Goal: Information Seeking & Learning: Understand process/instructions

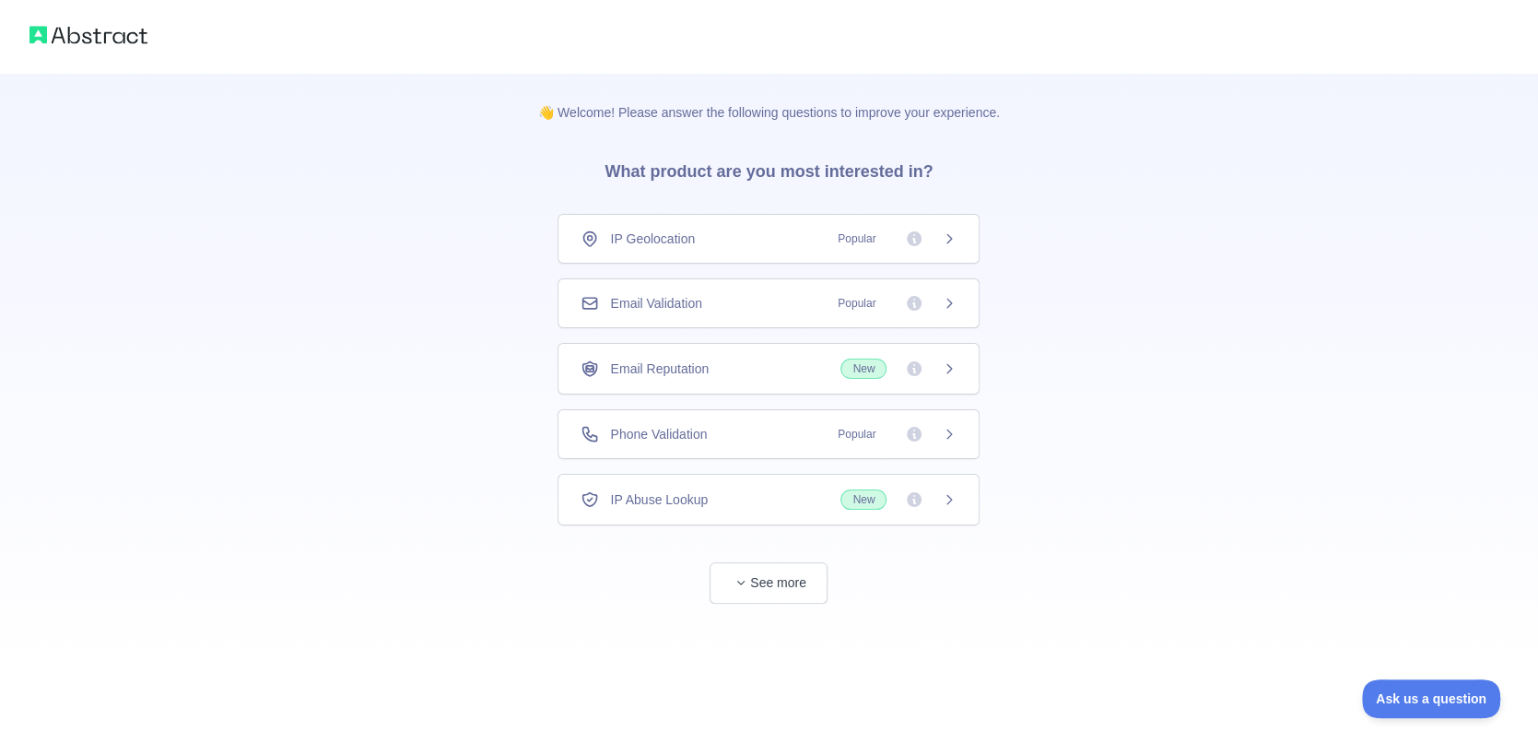
click at [787, 351] on div "Email Reputation New" at bounding box center [768, 369] width 422 height 52
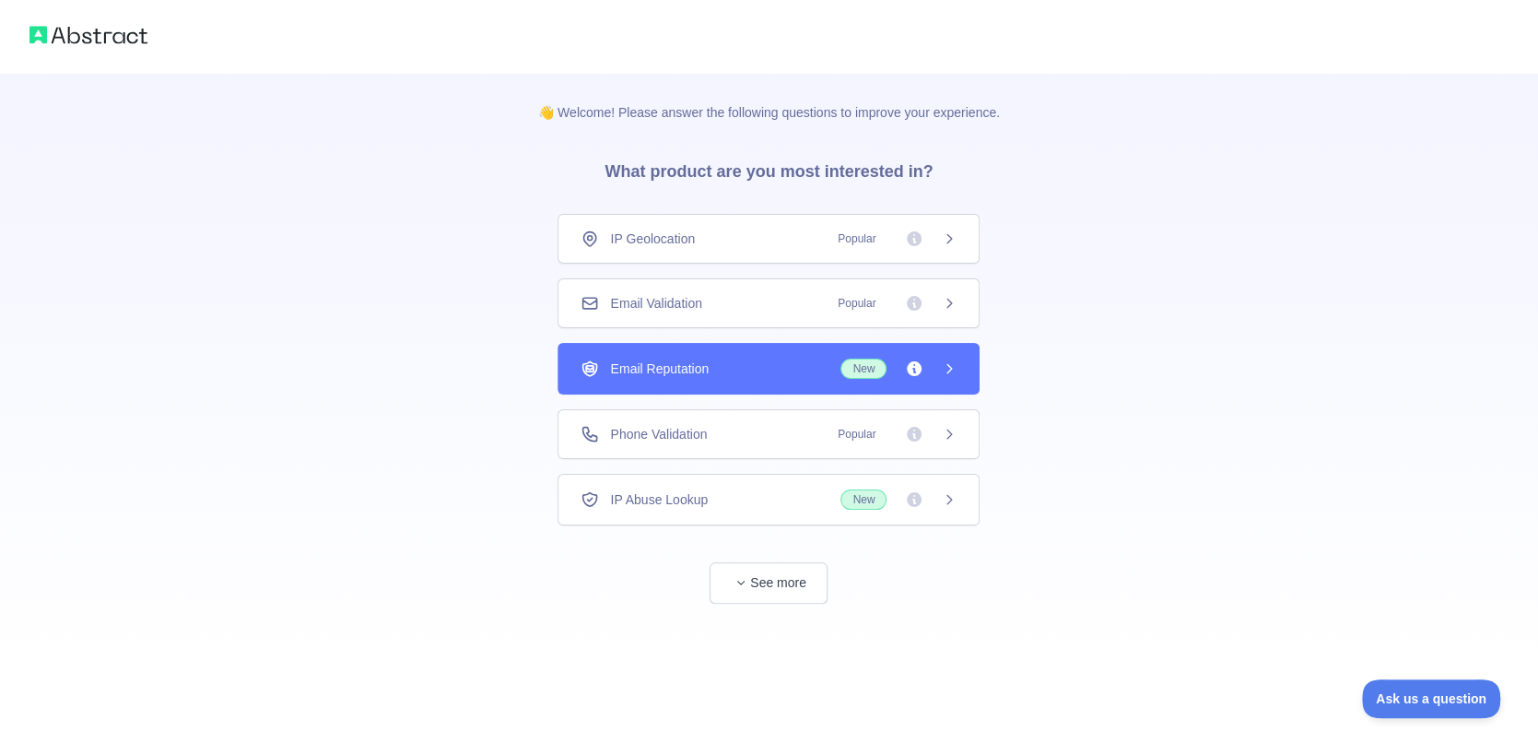
click at [786, 373] on div "Email Reputation New" at bounding box center [769, 368] width 376 height 20
click at [780, 399] on div "IP Geolocation Popular Email Validation Popular Email Reputation New Phone Vali…" at bounding box center [768, 369] width 422 height 311
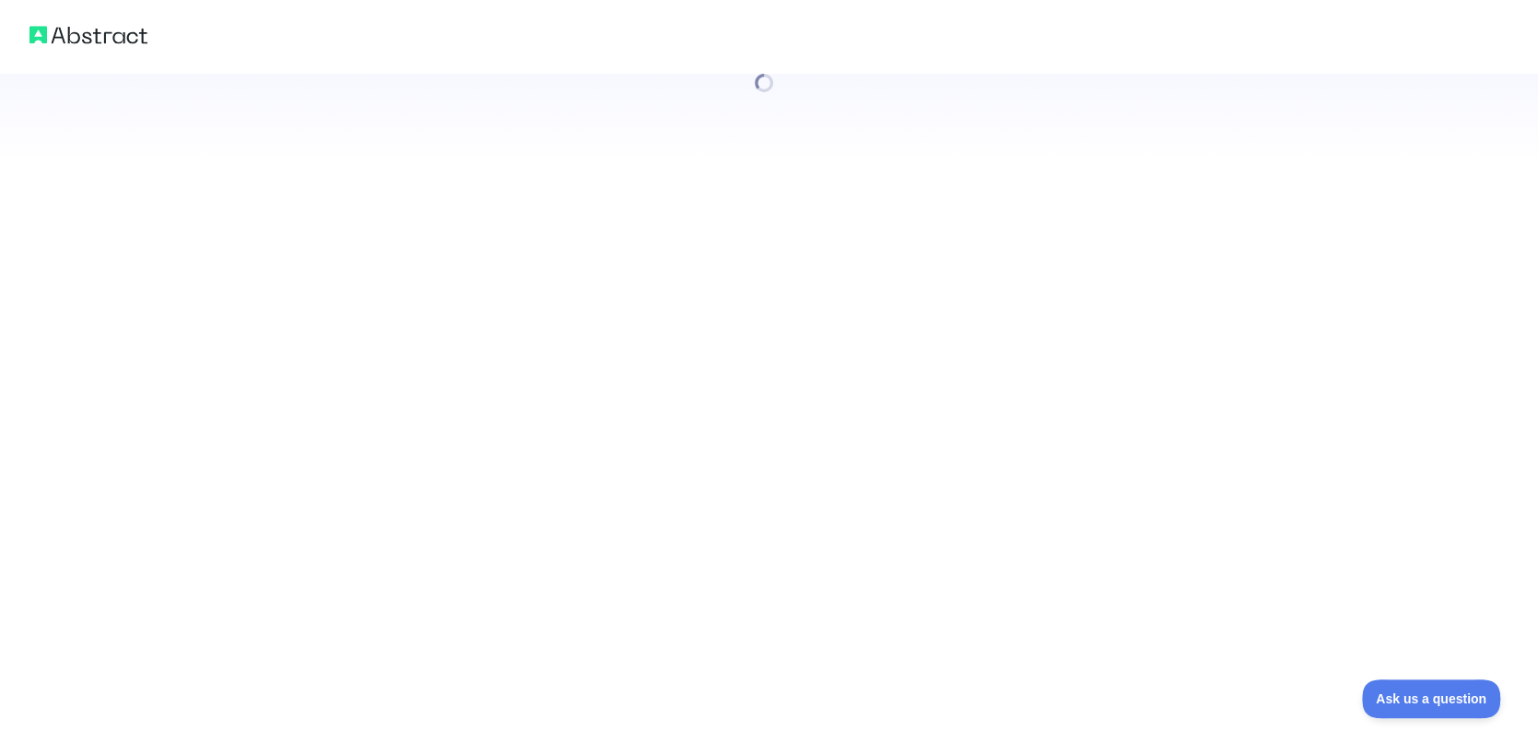
click at [782, 424] on div at bounding box center [769, 377] width 1538 height 755
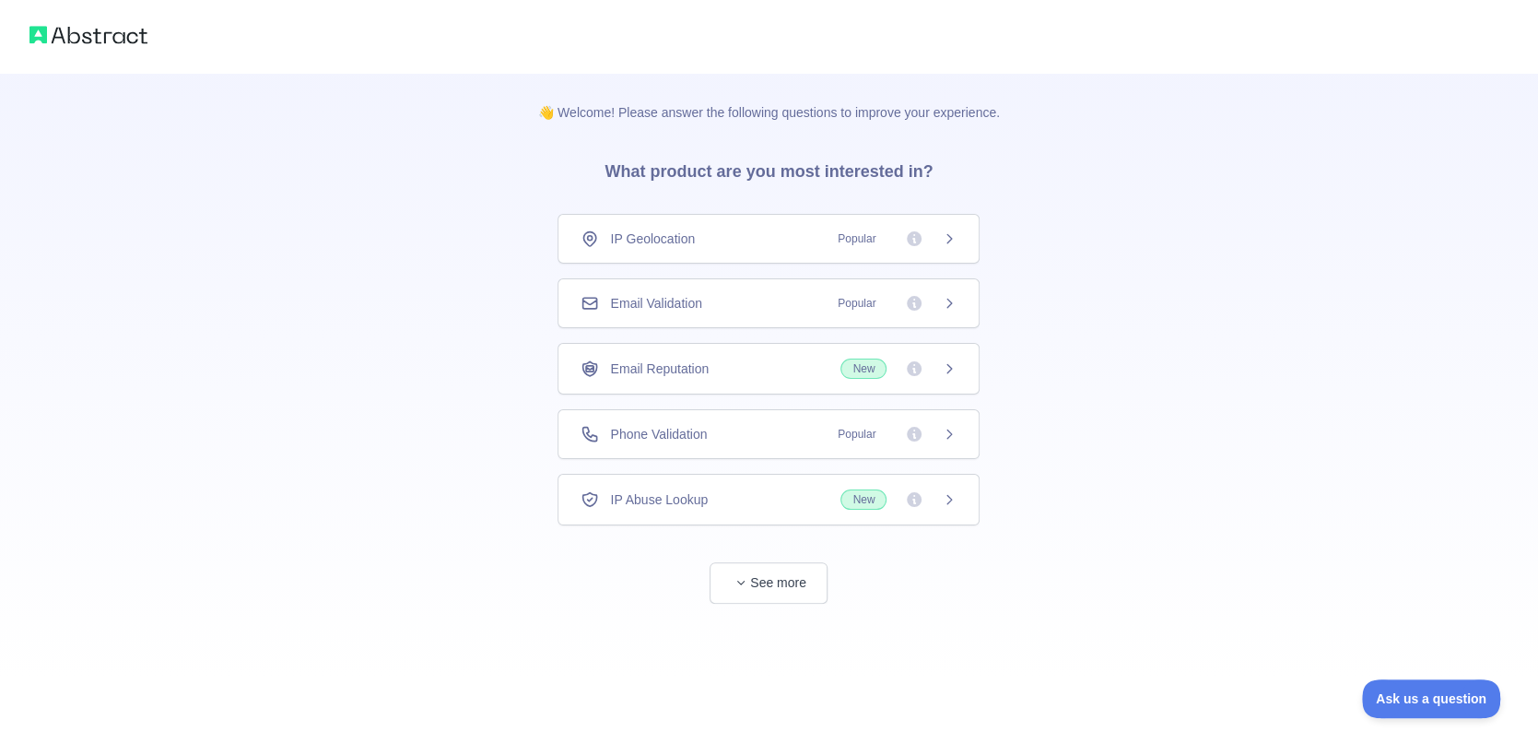
click at [703, 437] on span "Phone Validation" at bounding box center [658, 434] width 97 height 18
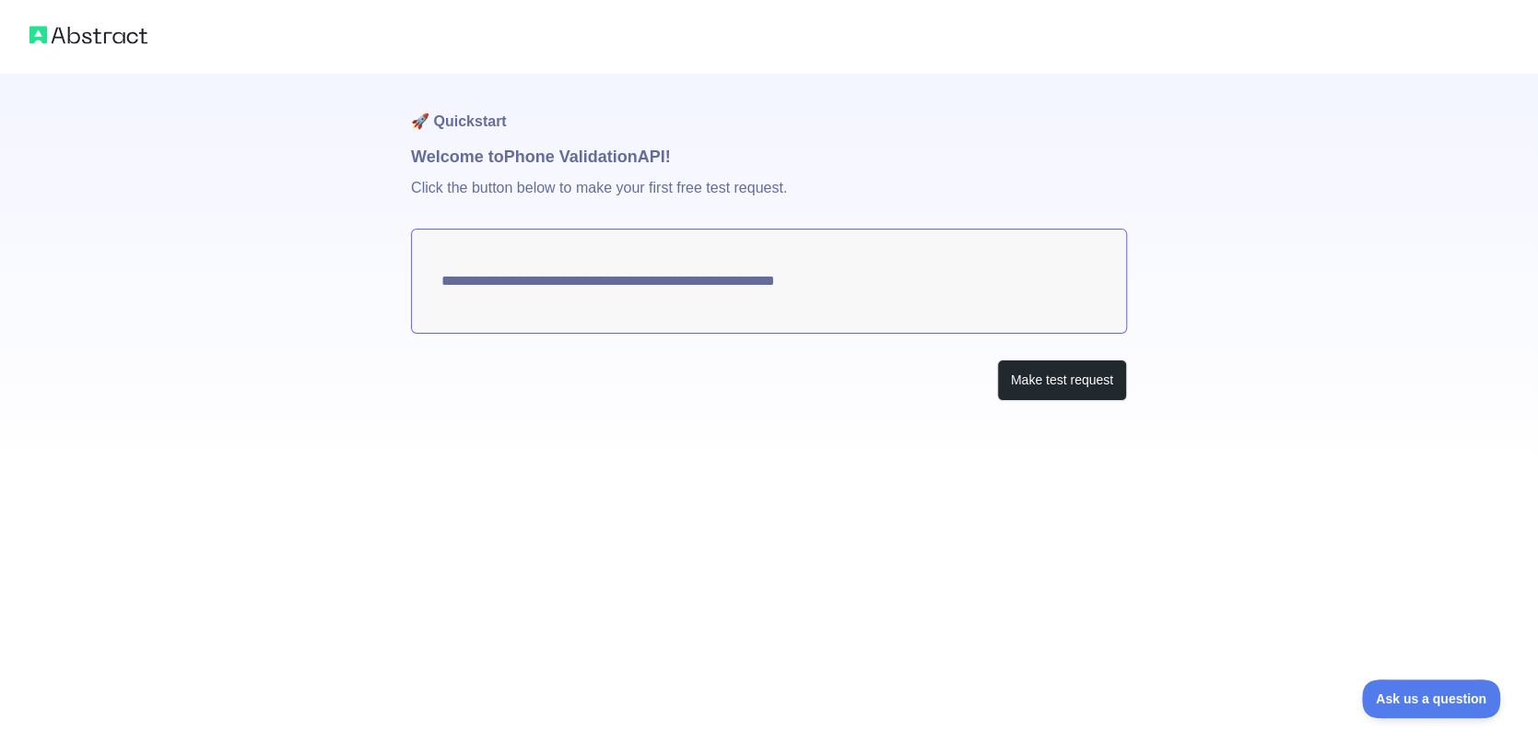
click at [800, 281] on textarea "**********" at bounding box center [769, 281] width 716 height 105
click at [1038, 372] on button "Make test request" at bounding box center [1062, 379] width 130 height 41
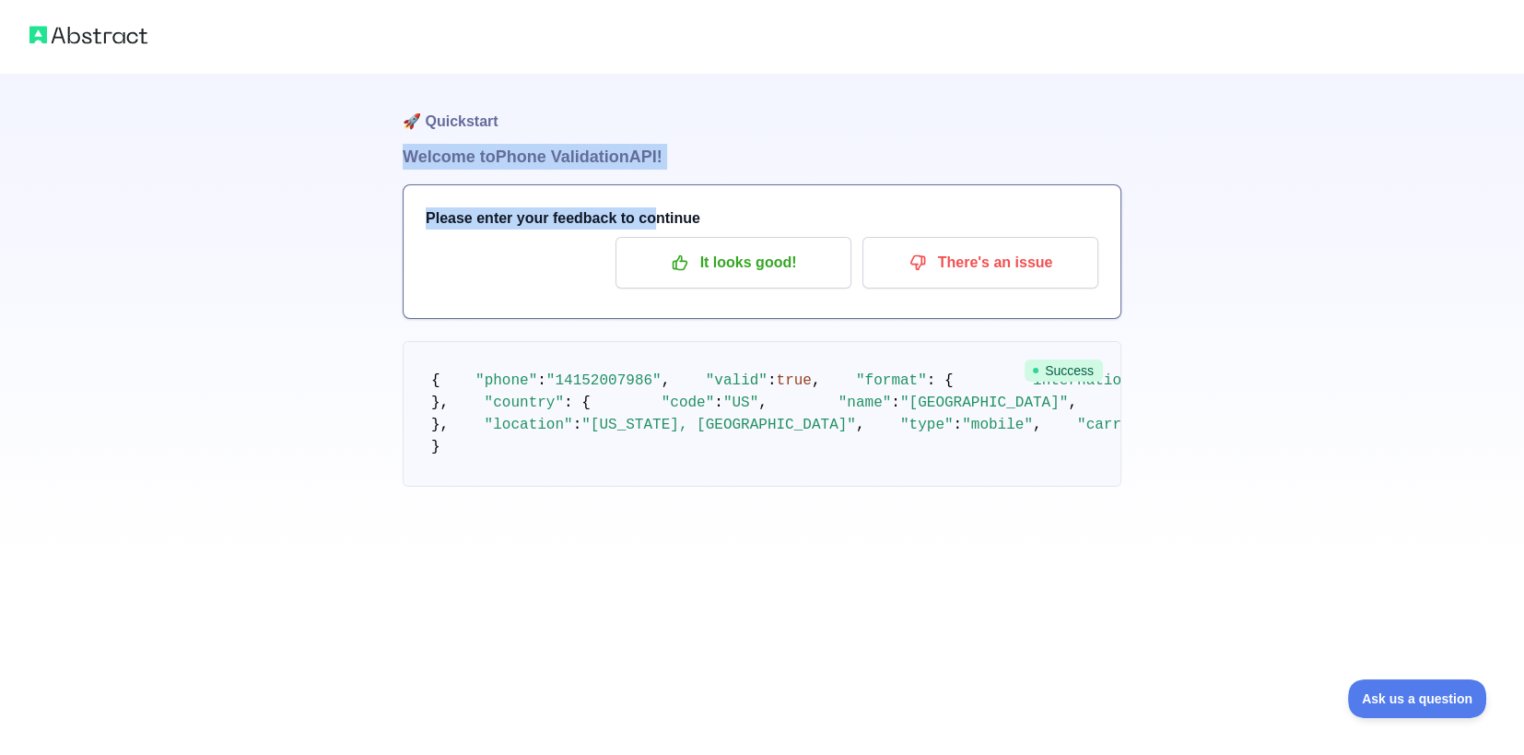
scroll to position [70, 0]
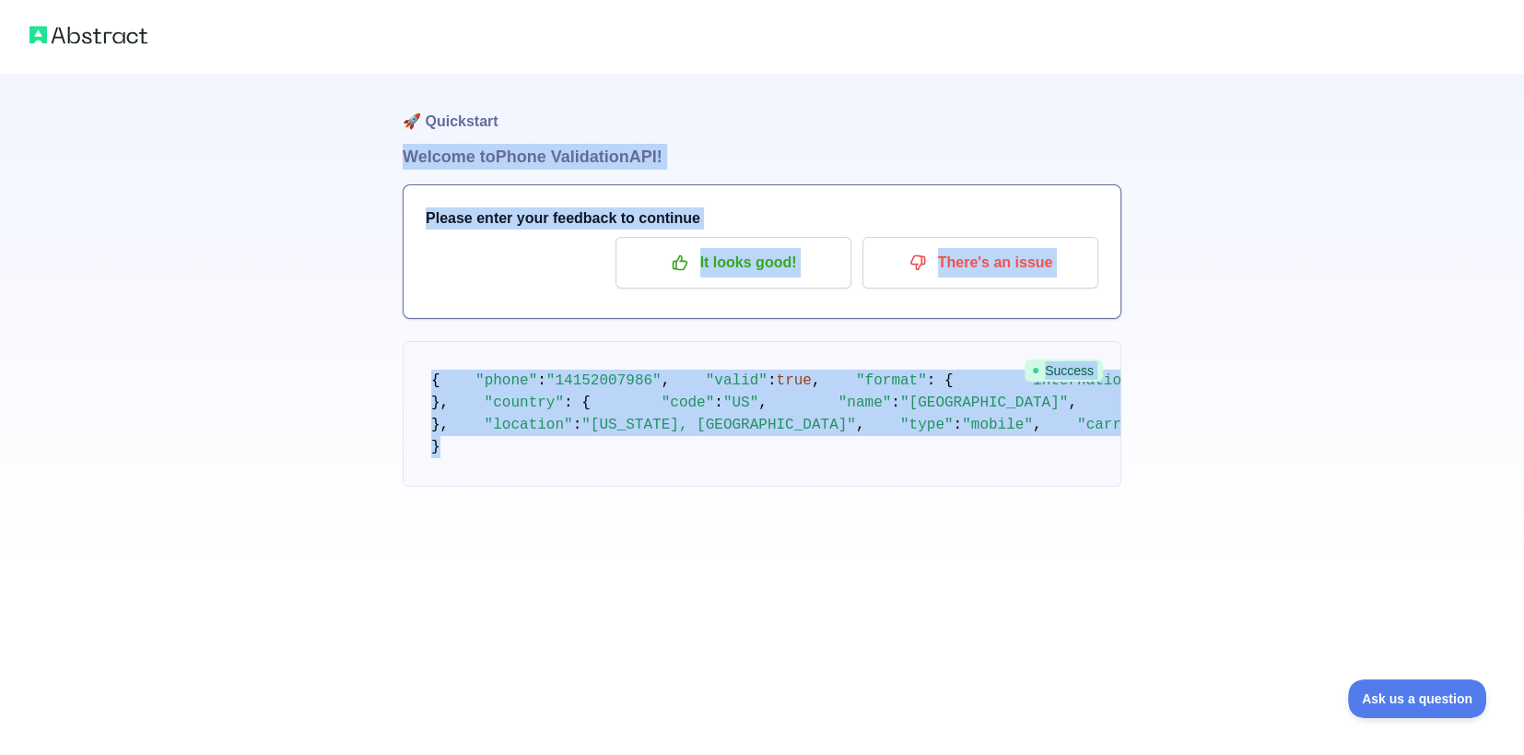
drag, startPoint x: 377, startPoint y: 145, endPoint x: 750, endPoint y: 646, distance: 625.0
click at [750, 560] on div "🚀 Quickstart Welcome to Phone Validation API! Please enter your feedback to con…" at bounding box center [762, 280] width 1524 height 560
drag, startPoint x: 750, startPoint y: 646, endPoint x: 659, endPoint y: 543, distance: 137.7
click at [659, 487] on pre "{ "phone" : "[PHONE_NUMBER]" , "valid" : true , "format" : { "international" : …" at bounding box center [762, 414] width 719 height 146
copy div "Welcome to Phone Validation API! Please enter your feedback to continue It look…"
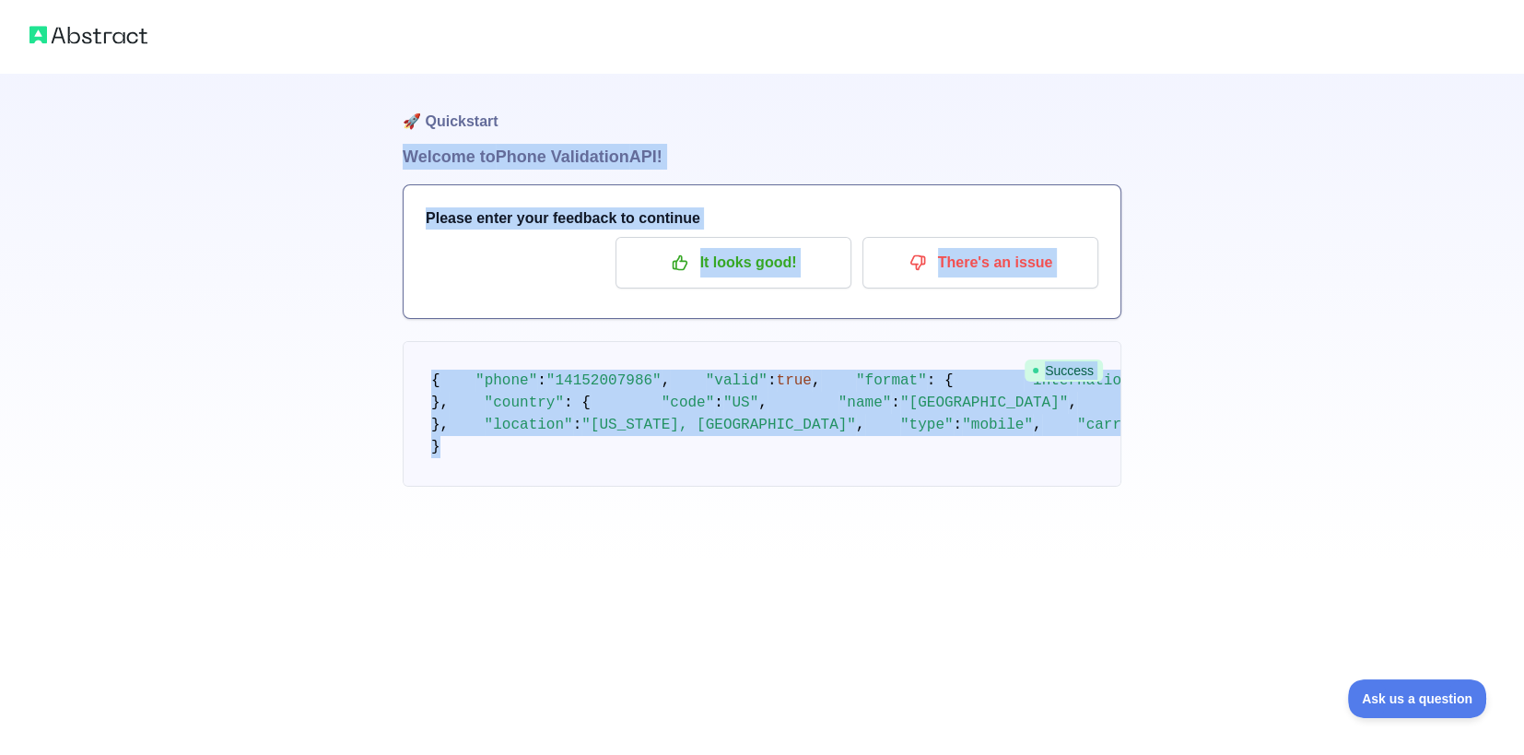
drag, startPoint x: 803, startPoint y: 375, endPoint x: 784, endPoint y: 334, distance: 45.4
click at [803, 375] on pre "{ "phone" : "[PHONE_NUMBER]" , "valid" : true , "format" : { "international" : …" at bounding box center [762, 414] width 719 height 146
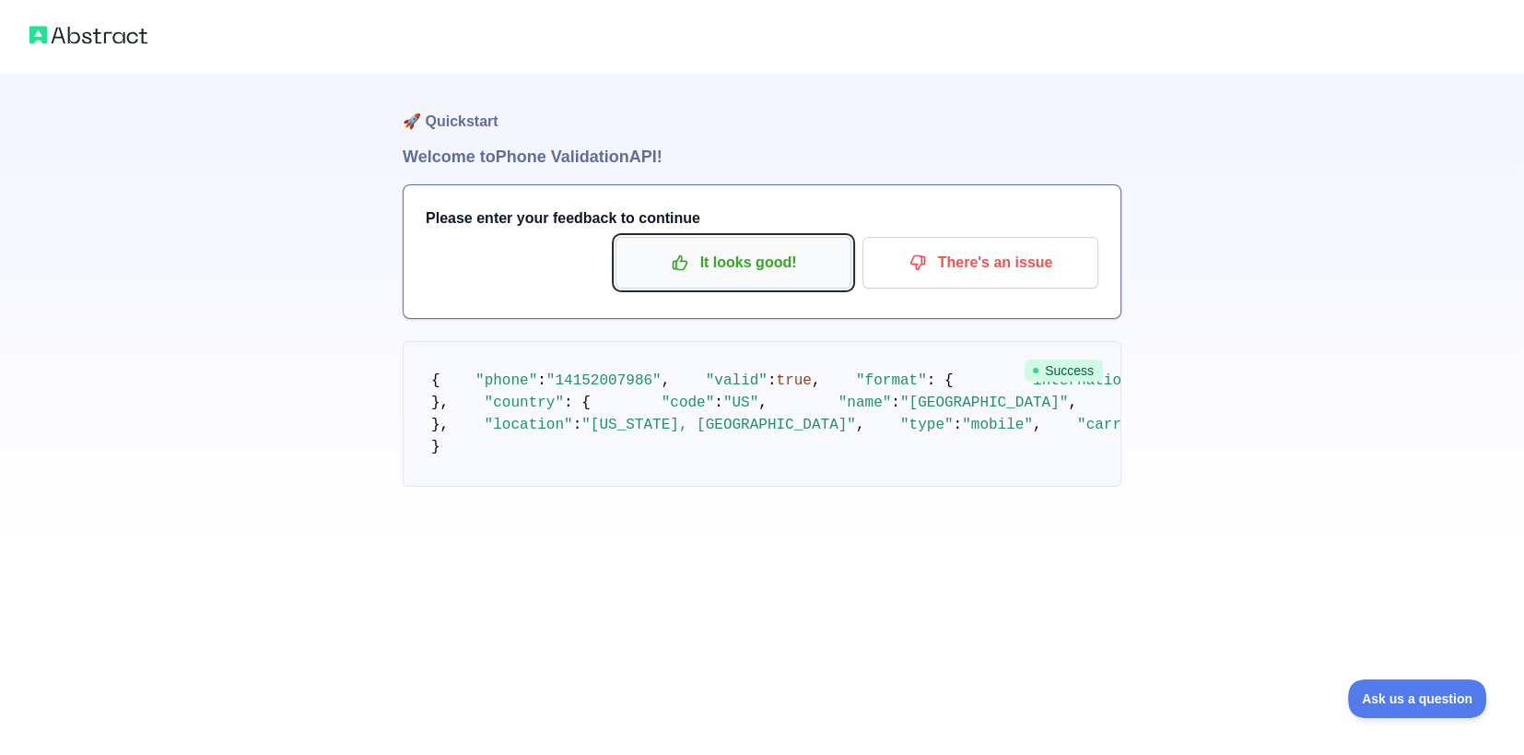
click at [760, 247] on p "It looks good!" at bounding box center [733, 262] width 208 height 31
